Goal: Task Accomplishment & Management: Manage account settings

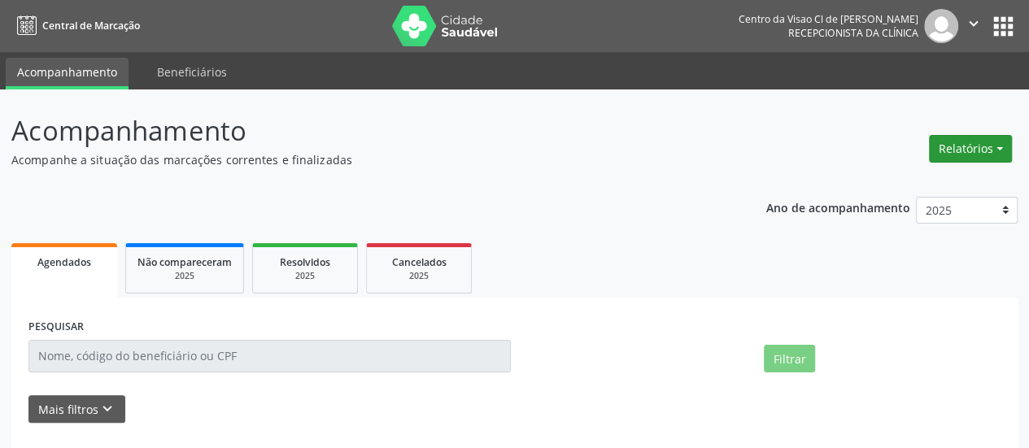
click at [958, 152] on button "Relatórios" at bounding box center [970, 149] width 83 height 28
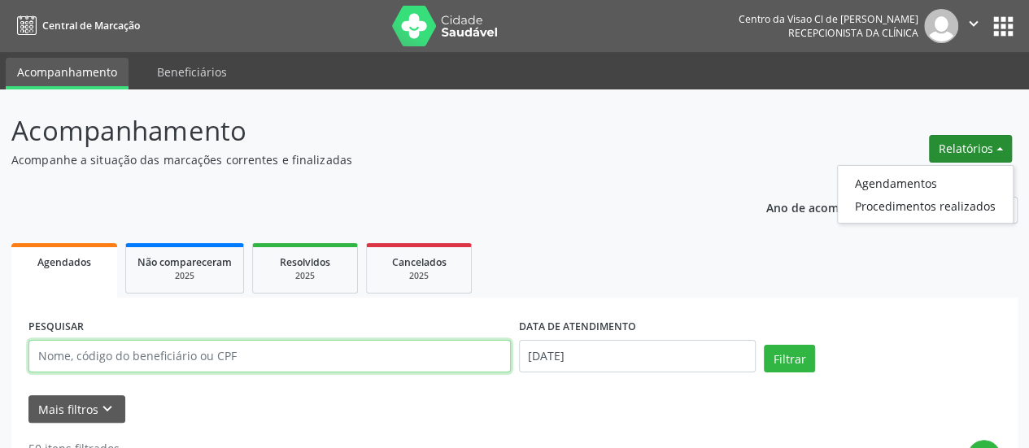
click at [169, 359] on input "text" at bounding box center [269, 356] width 482 height 33
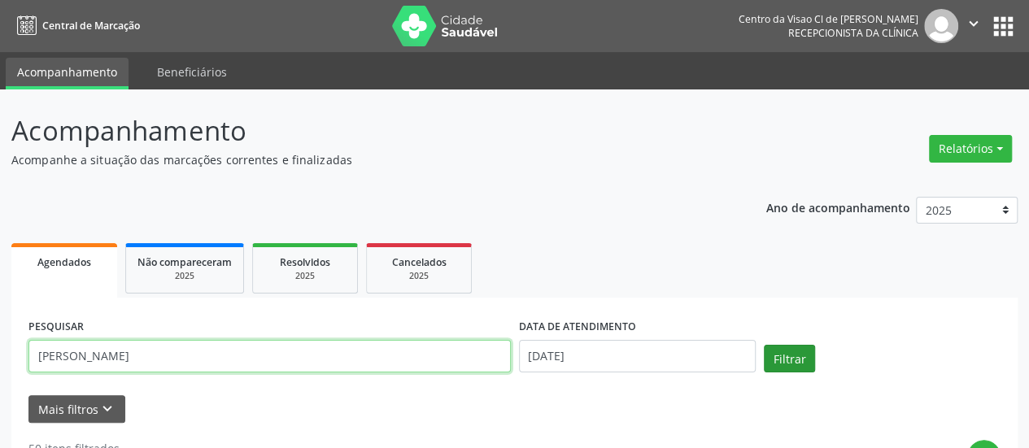
type input "[PERSON_NAME]"
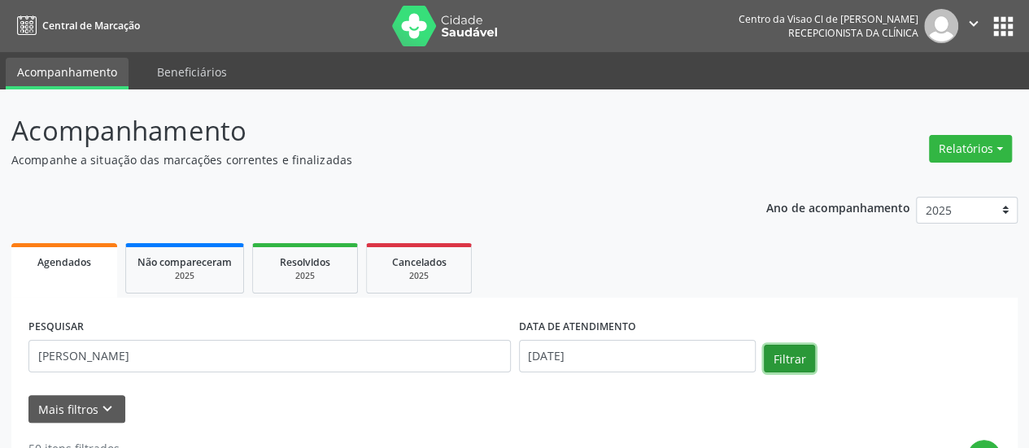
click at [805, 360] on button "Filtrar" at bounding box center [789, 359] width 51 height 28
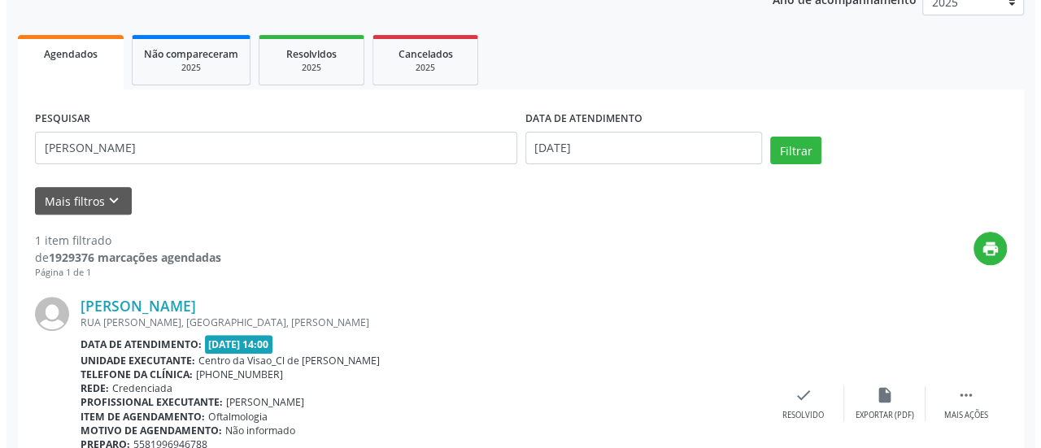
scroll to position [315, 0]
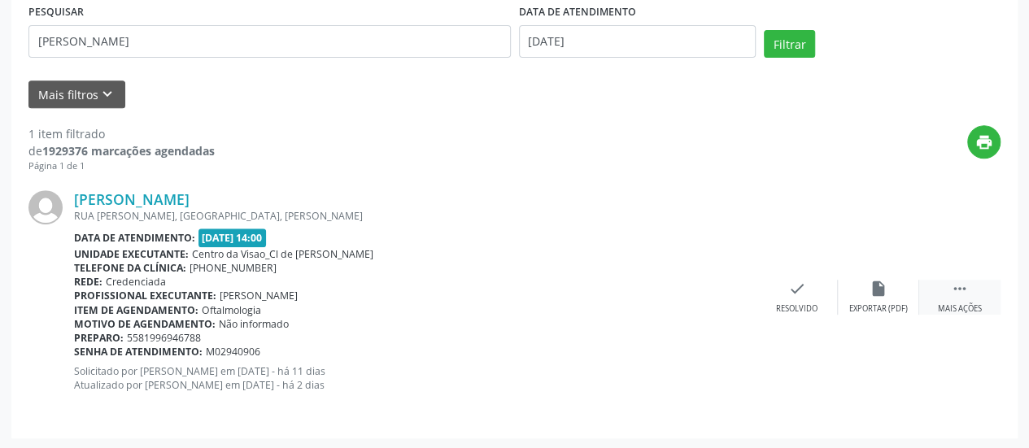
click at [961, 282] on icon "" at bounding box center [960, 289] width 18 height 18
click at [788, 291] on icon "cancel" at bounding box center [797, 289] width 18 height 18
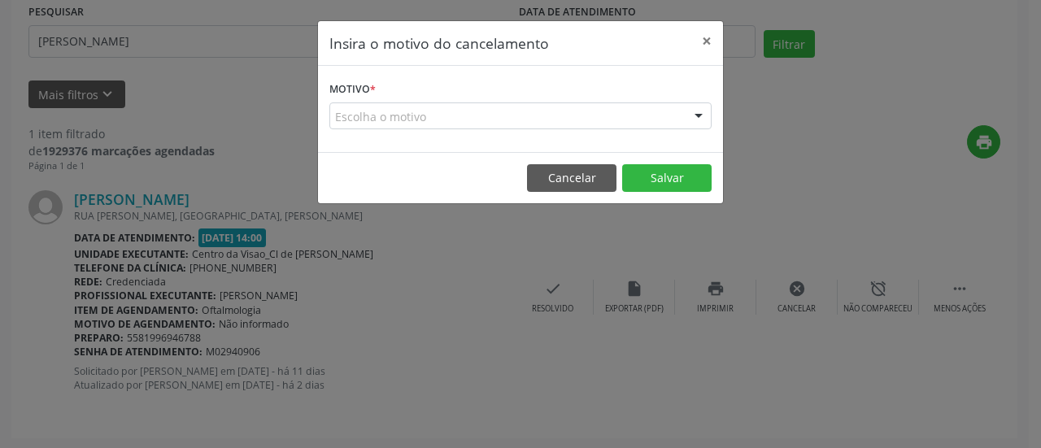
click at [518, 118] on div "Escolha o motivo" at bounding box center [520, 116] width 382 height 28
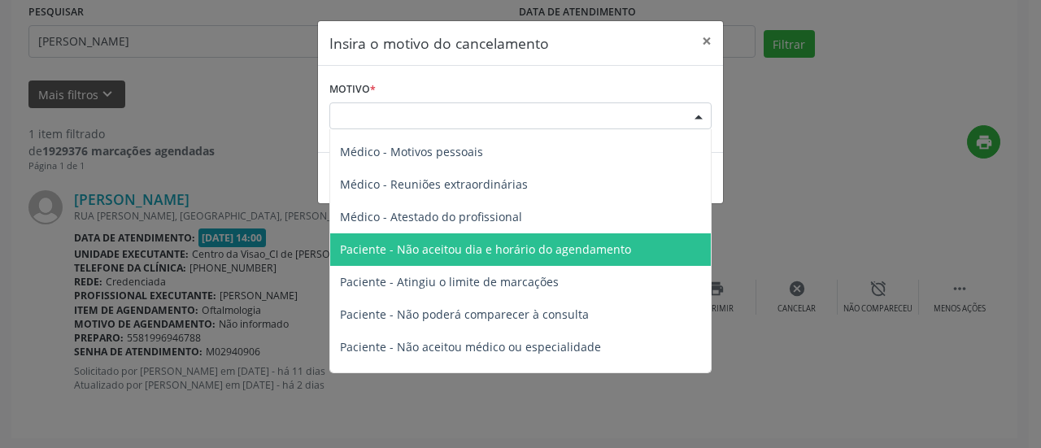
scroll to position [81, 0]
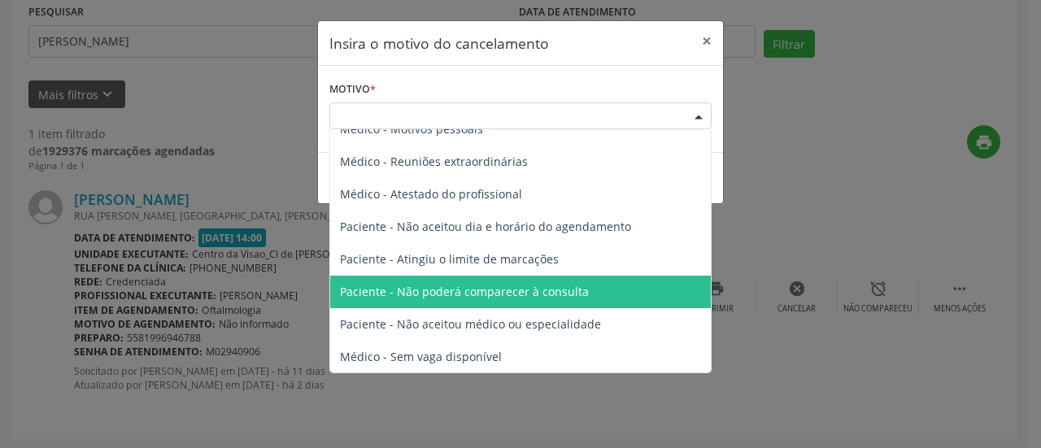
click at [473, 298] on span "Paciente - Não poderá comparecer à consulta" at bounding box center [520, 292] width 381 height 33
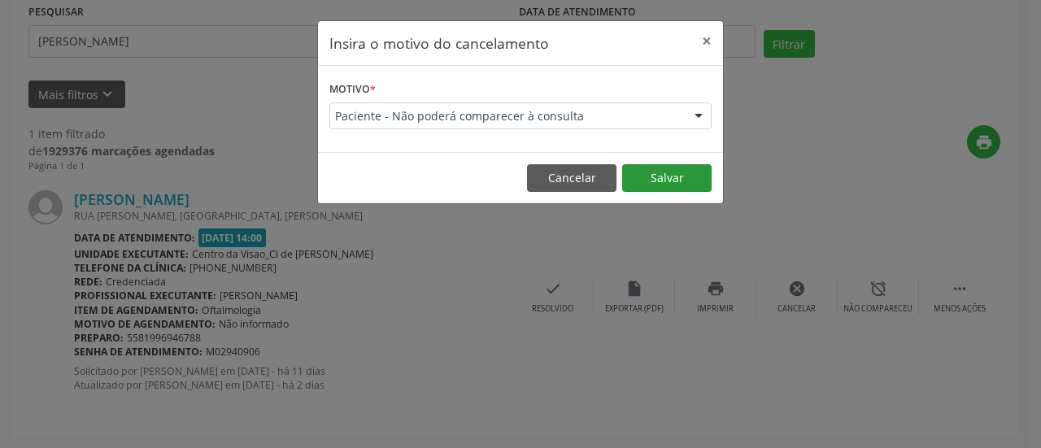
click at [660, 163] on footer "Cancelar Salvar" at bounding box center [520, 177] width 405 height 51
click at [660, 171] on button "Salvar" at bounding box center [666, 178] width 89 height 28
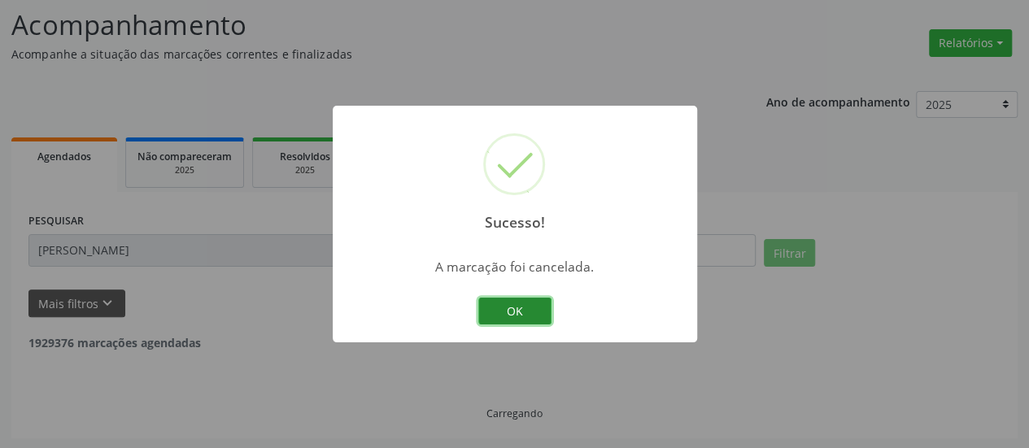
click at [499, 309] on button "OK" at bounding box center [514, 312] width 73 height 28
